Goal: Transaction & Acquisition: Purchase product/service

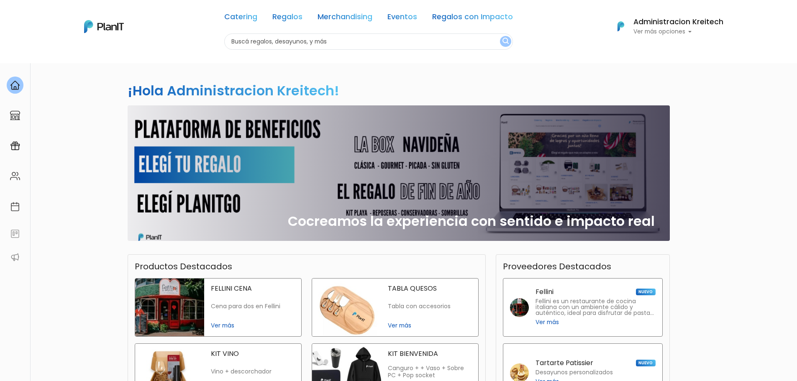
click at [364, 41] on input "text" at bounding box center [368, 41] width 289 height 16
type input "s"
type input "tabla"
click at [500, 36] on button "submit" at bounding box center [505, 41] width 11 height 11
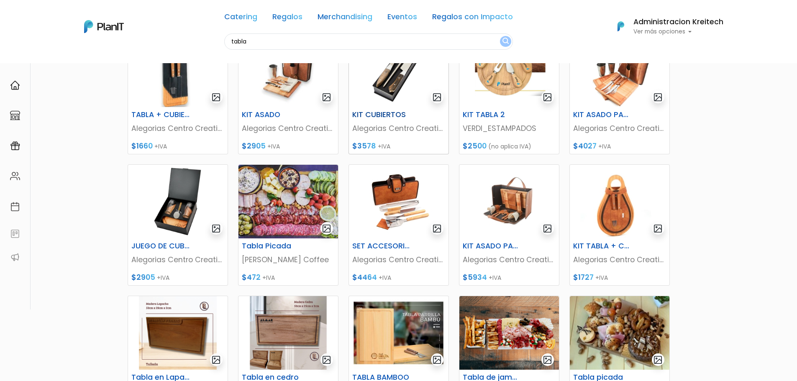
scroll to position [209, 0]
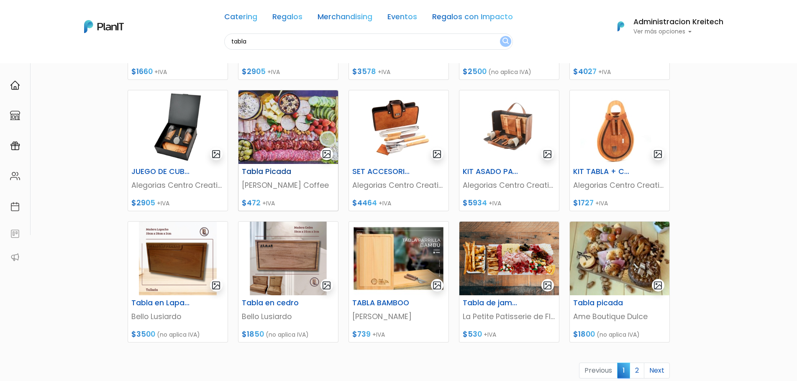
click at [291, 134] on img at bounding box center [288, 127] width 100 height 74
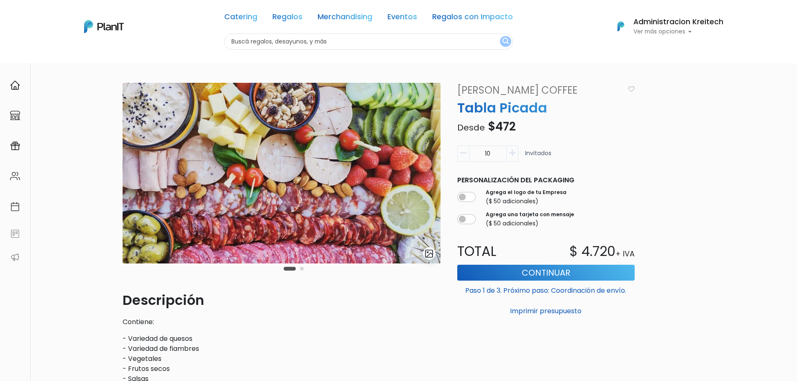
click at [507, 89] on link "[PERSON_NAME] Coffee" at bounding box center [538, 90] width 172 height 15
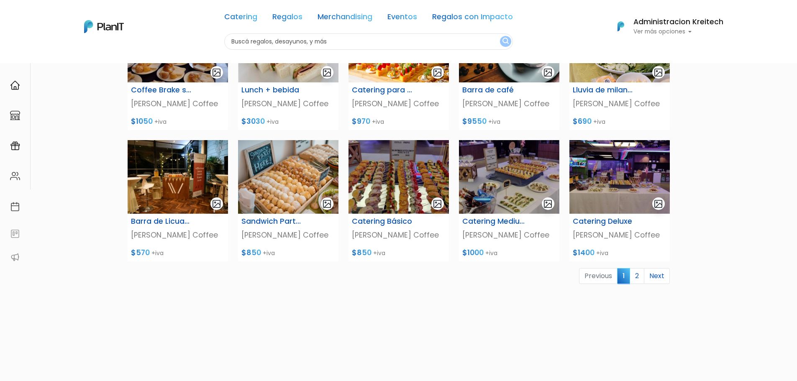
scroll to position [302, 0]
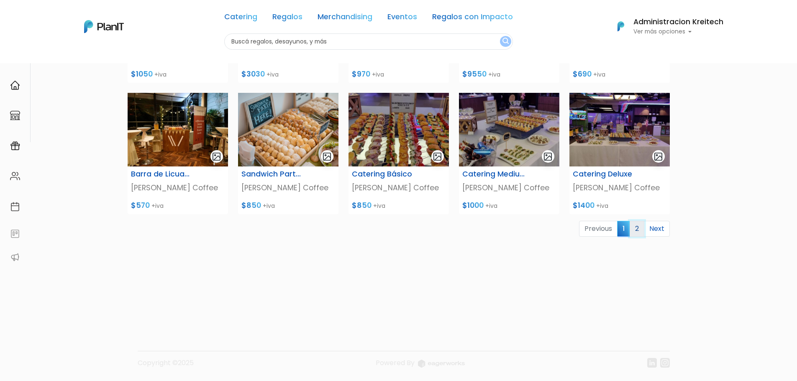
click at [644, 226] on link "2" at bounding box center [636, 229] width 15 height 16
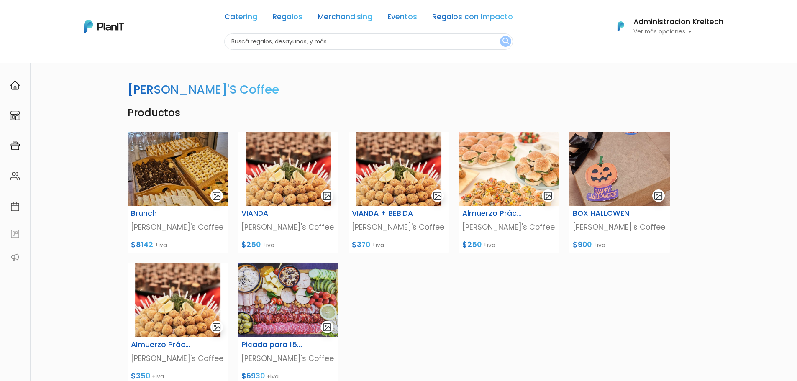
click at [281, 32] on div "Catering Regalos Merchandising Eventos Regalos con Impacto" at bounding box center [368, 18] width 289 height 30
click at [281, 43] on input "text" at bounding box center [368, 41] width 289 height 16
type input "picada"
click at [500, 36] on button "submit" at bounding box center [505, 41] width 11 height 11
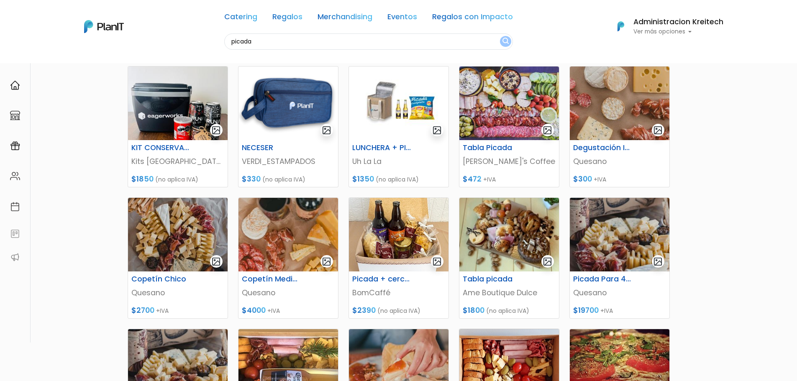
scroll to position [209, 0]
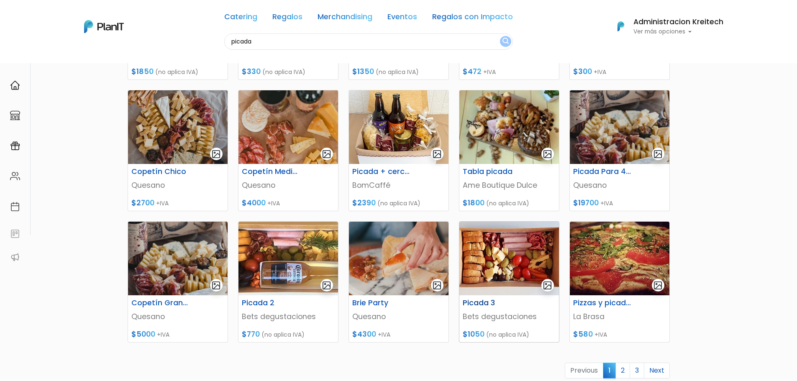
click at [532, 258] on img at bounding box center [509, 259] width 100 height 74
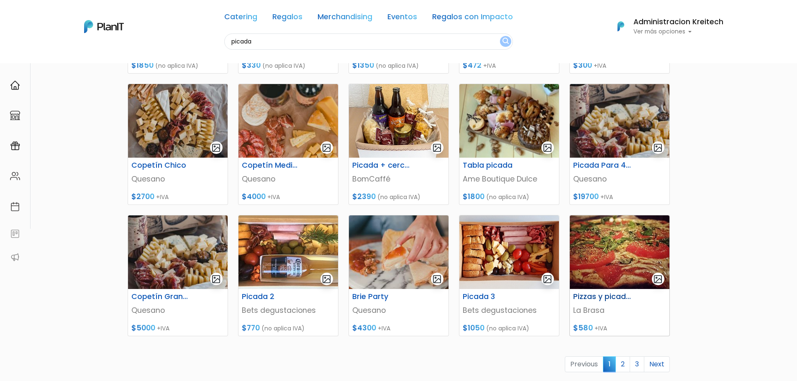
scroll to position [293, 0]
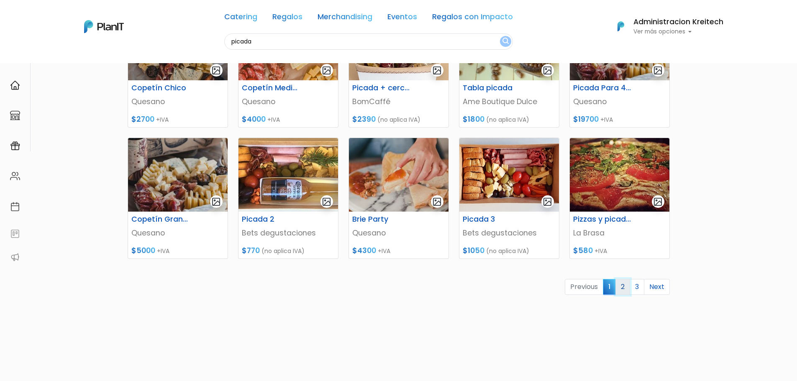
click at [626, 292] on link "2" at bounding box center [622, 287] width 15 height 16
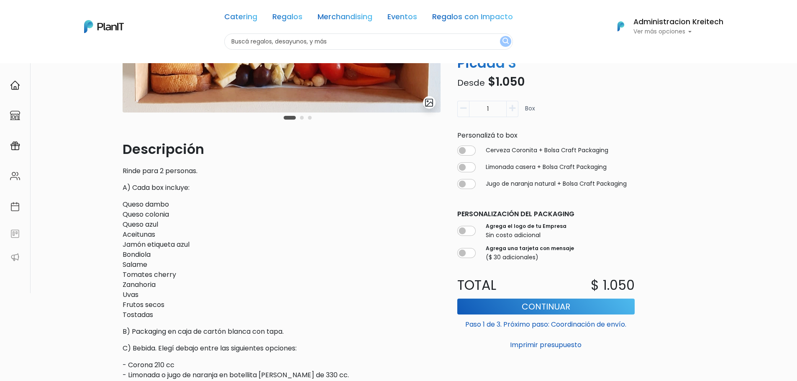
scroll to position [167, 0]
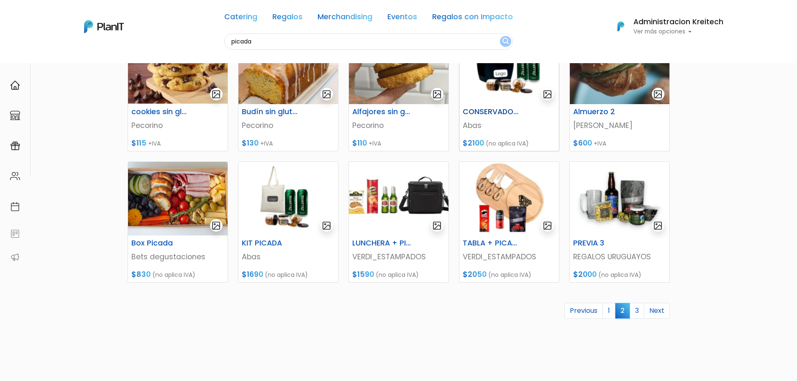
scroll to position [331, 0]
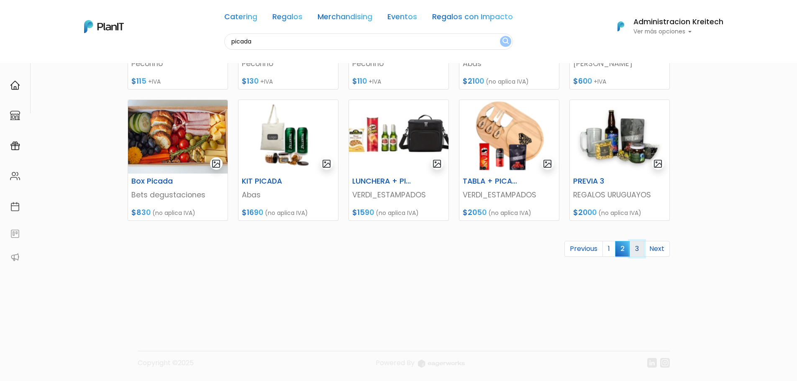
click at [636, 247] on link "3" at bounding box center [636, 249] width 15 height 16
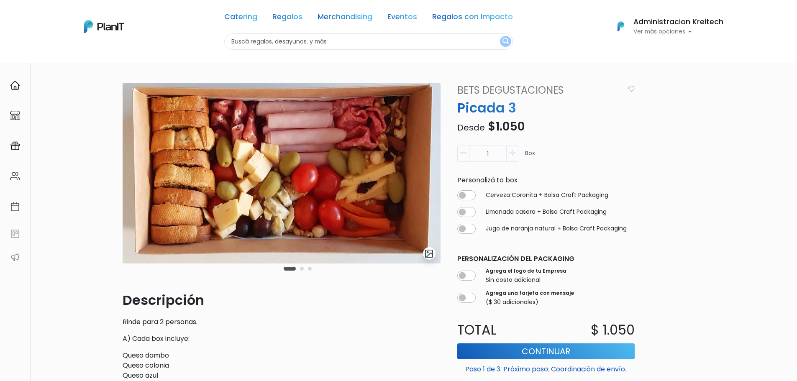
click at [509, 92] on link "Bets degustaciones" at bounding box center [538, 90] width 172 height 15
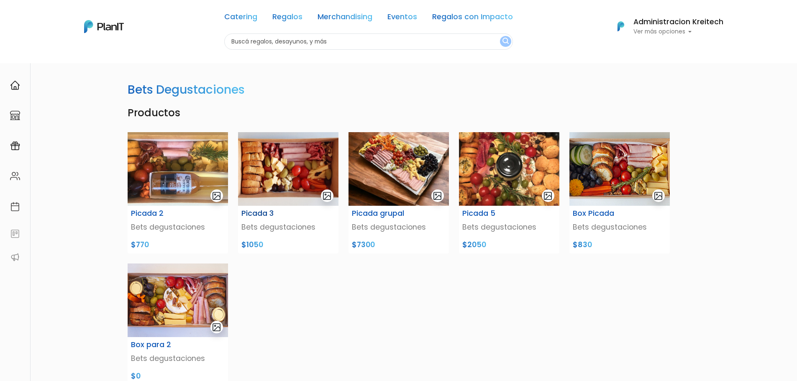
click at [269, 183] on img at bounding box center [288, 169] width 100 height 74
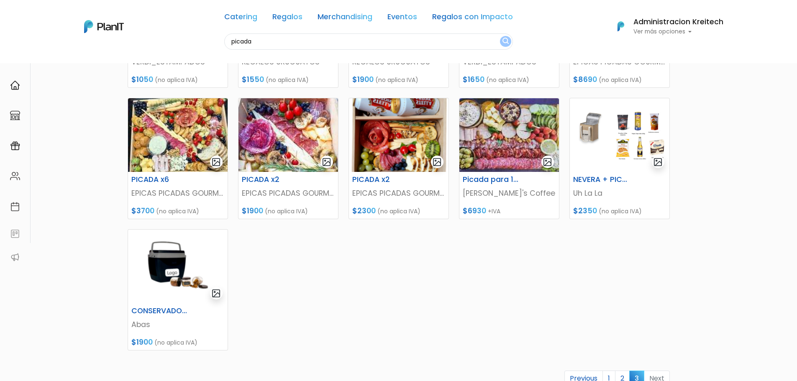
scroll to position [209, 0]
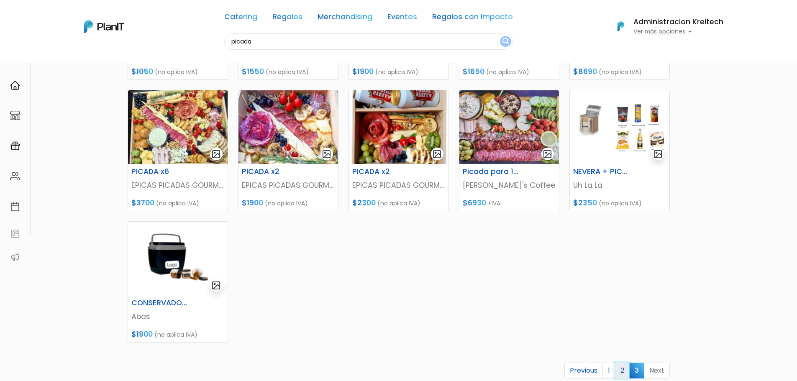
click at [621, 368] on link "2" at bounding box center [622, 371] width 15 height 16
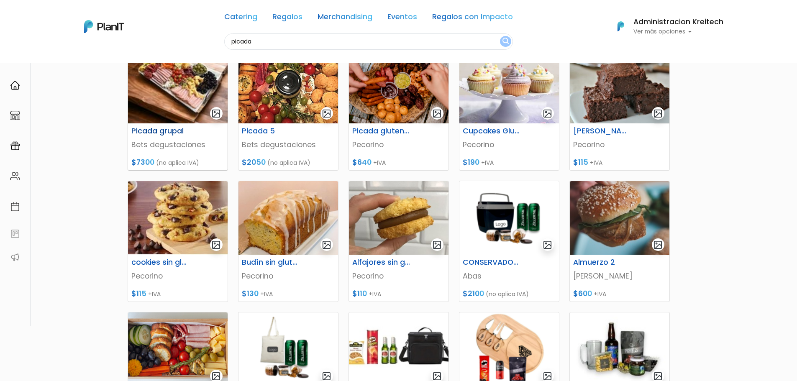
scroll to position [251, 0]
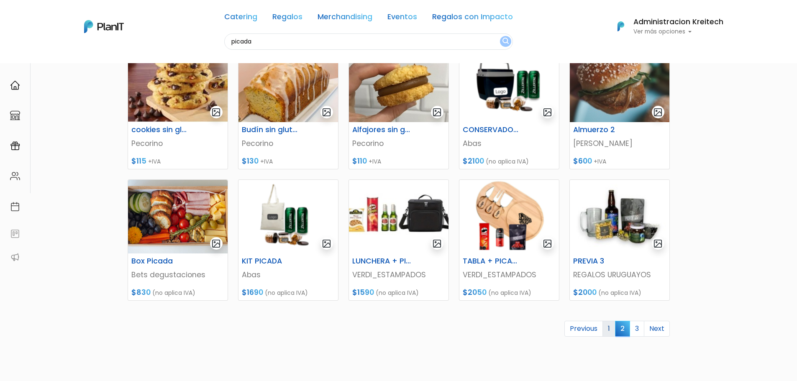
drag, startPoint x: 616, startPoint y: 335, endPoint x: 607, endPoint y: 328, distance: 10.5
click at [614, 335] on ul "Previous 1 2 3 Next" at bounding box center [399, 329] width 542 height 16
click at [607, 328] on link "1" at bounding box center [608, 329] width 13 height 16
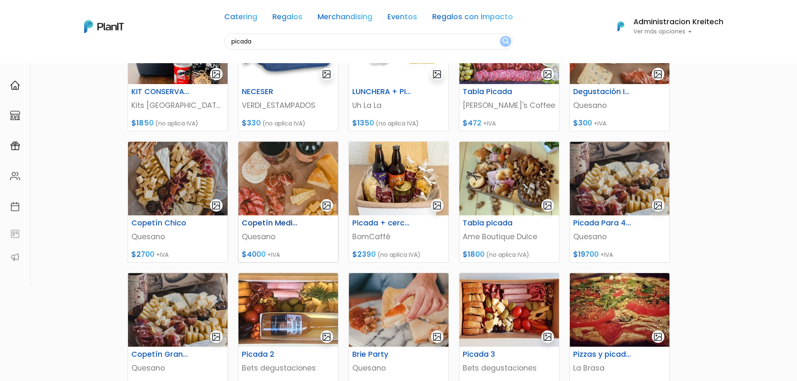
scroll to position [293, 0]
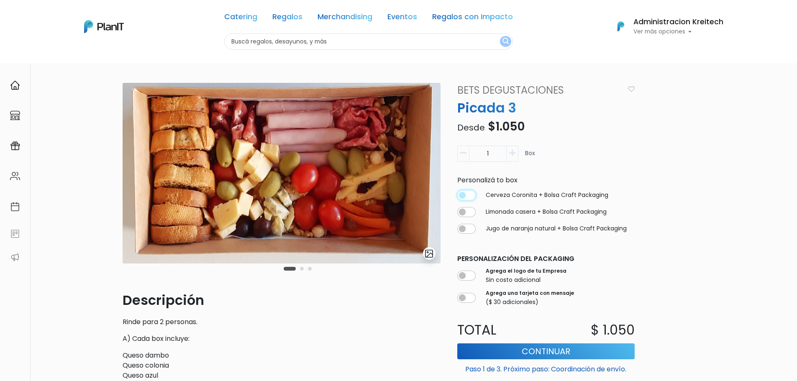
click at [461, 197] on input "checkbox" at bounding box center [466, 195] width 18 height 10
checkbox input "true"
type input "1"
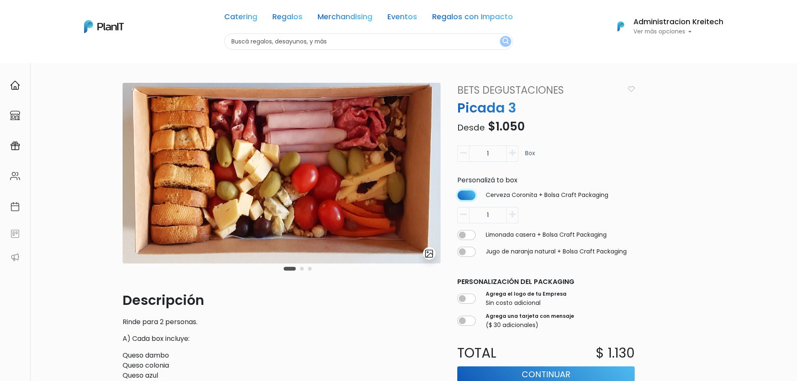
click at [467, 195] on input "checkbox" at bounding box center [466, 195] width 18 height 10
checkbox input "false"
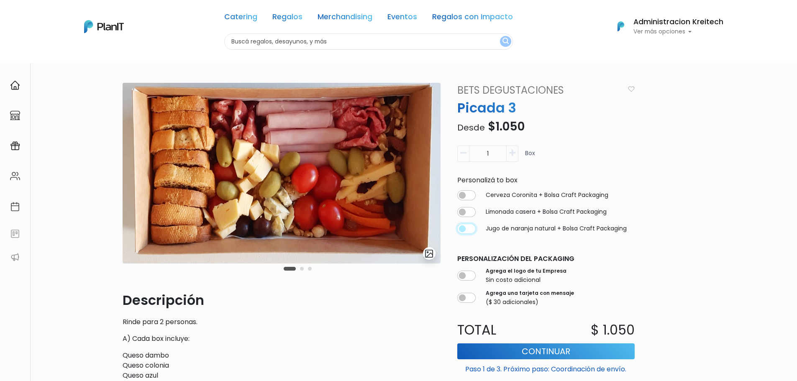
click at [468, 225] on input "checkbox" at bounding box center [466, 229] width 18 height 10
checkbox input "true"
type input "1"
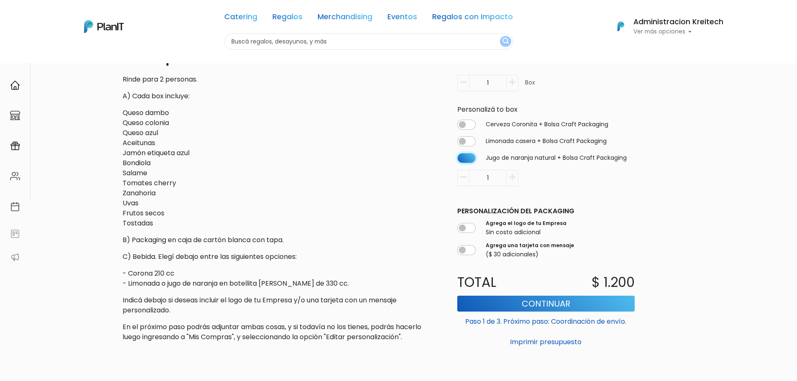
scroll to position [251, 0]
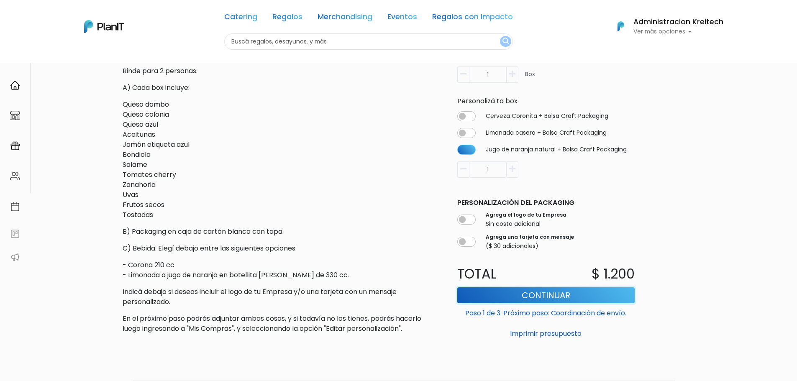
click at [547, 295] on button "Continuar" at bounding box center [545, 295] width 177 height 16
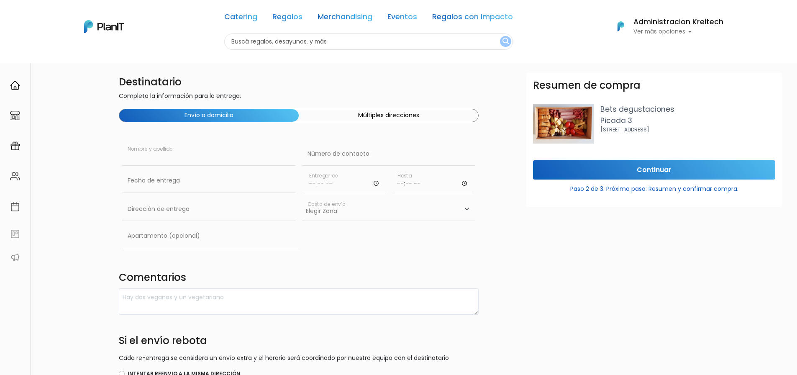
click at [184, 160] on input "text" at bounding box center [208, 153] width 173 height 23
type input "r"
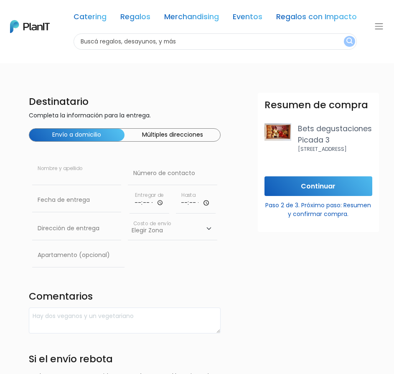
click at [57, 174] on input "text" at bounding box center [76, 173] width 89 height 23
paste input "[PERSON_NAME]"
click at [80, 175] on input "[PERSON_NAME]" at bounding box center [76, 173] width 89 height 23
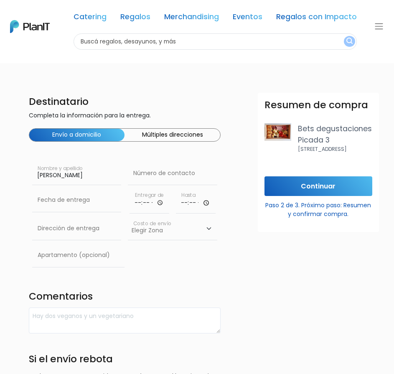
type input "Andy Ramirez"
click at [153, 174] on input "text" at bounding box center [172, 173] width 89 height 23
type input "095092088"
type input "Obligado 1384"
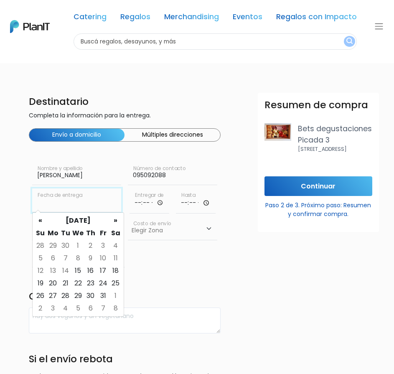
click at [112, 201] on input "text" at bounding box center [76, 200] width 89 height 23
click at [104, 269] on td "17" at bounding box center [103, 271] width 13 height 13
type input "17/10/2025"
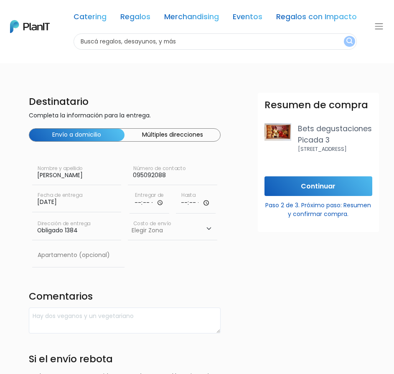
click at [146, 204] on input "time" at bounding box center [150, 201] width 40 height 25
click at [160, 204] on input "time" at bounding box center [150, 201] width 40 height 25
click at [159, 206] on input "13:12" at bounding box center [150, 201] width 40 height 25
type input "13:00"
click at [197, 203] on input "time" at bounding box center [196, 201] width 40 height 25
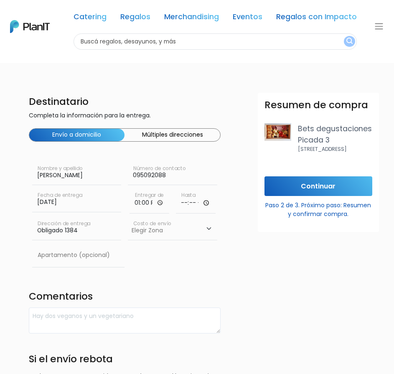
click at [207, 206] on input "time" at bounding box center [196, 201] width 40 height 25
type input "15:30"
click at [252, 221] on form "Destinatario Completa la información para la entrega. Envío a domicilio Múltipl…" at bounding box center [231, 312] width 404 height 438
click at [178, 230] on select "Elegir Zona Zona américa- $600 Oficina- $0 Montevideo- $250" at bounding box center [172, 228] width 89 height 23
select select "10"
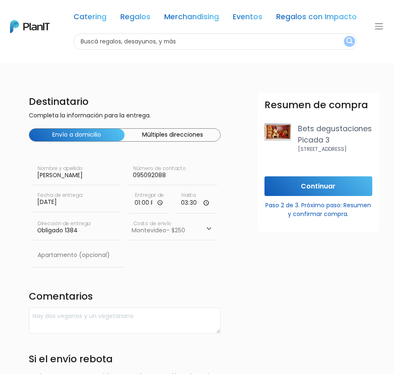
click at [128, 217] on select "Elegir Zona Zona américa- $600 Oficina- $0 Montevideo- $250" at bounding box center [172, 228] width 89 height 23
click at [82, 263] on input "text" at bounding box center [78, 255] width 93 height 23
click at [240, 258] on form "Destinatario Completa la información para la entrega. Envío a domicilio Múltipl…" at bounding box center [231, 312] width 404 height 438
click at [73, 316] on textarea at bounding box center [125, 321] width 192 height 26
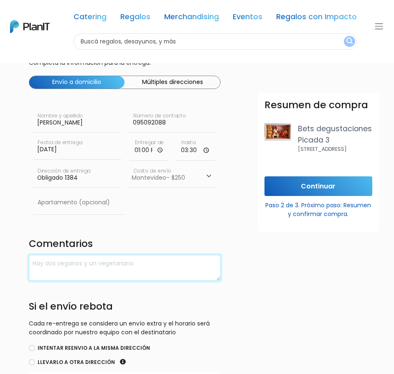
scroll to position [125, 0]
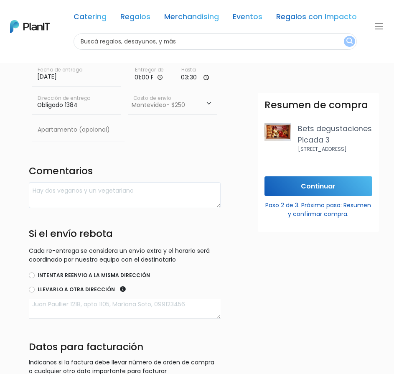
click at [49, 276] on label "Intentar reenvio a la misma dirección" at bounding box center [94, 276] width 112 height 8
click at [35, 276] on input "Intentar reenvio a la misma dirección" at bounding box center [32, 276] width 6 height 6
radio input "true"
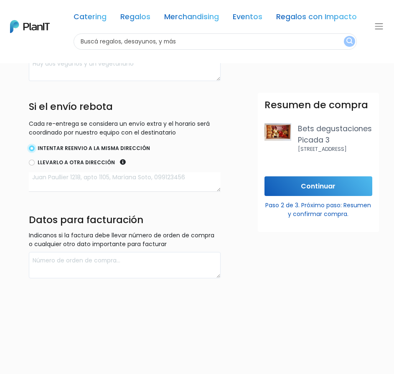
scroll to position [293, 0]
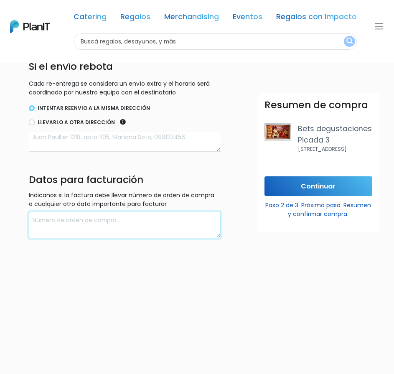
click at [68, 225] on textarea at bounding box center [125, 225] width 192 height 26
type textarea "k"
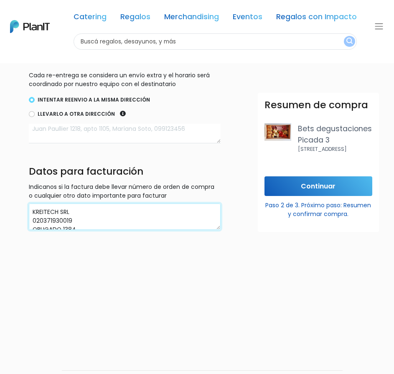
scroll to position [321, 0]
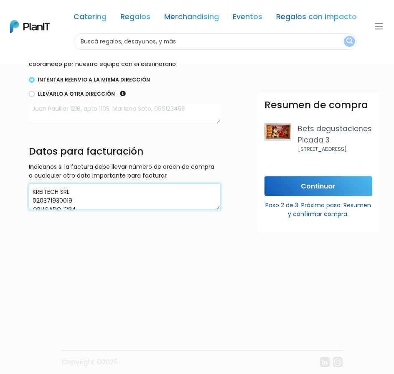
type textarea "KREITECH SRL 020371930019 OBLIGADO 1384"
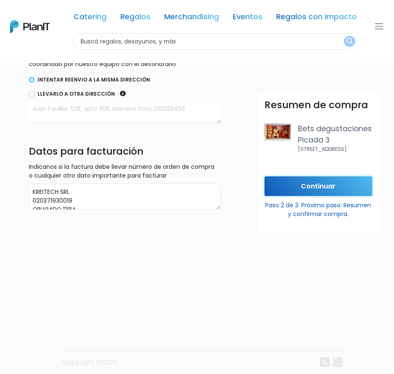
click at [310, 188] on input "Continuar" at bounding box center [319, 186] width 108 height 20
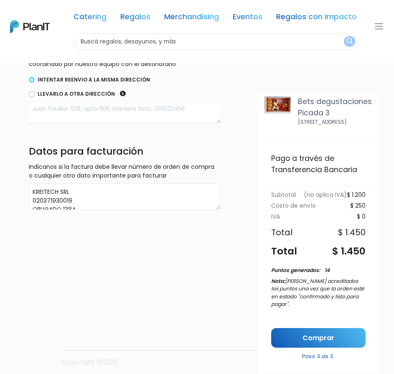
scroll to position [41, 0]
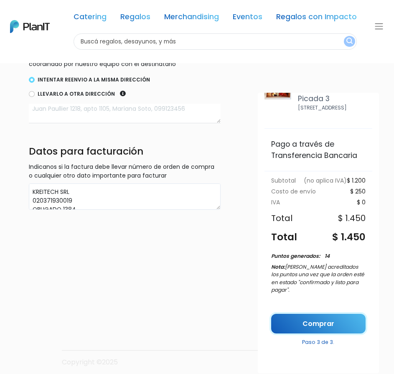
click at [336, 319] on link "Comprar" at bounding box center [318, 324] width 95 height 20
